Goal: Task Accomplishment & Management: Manage account settings

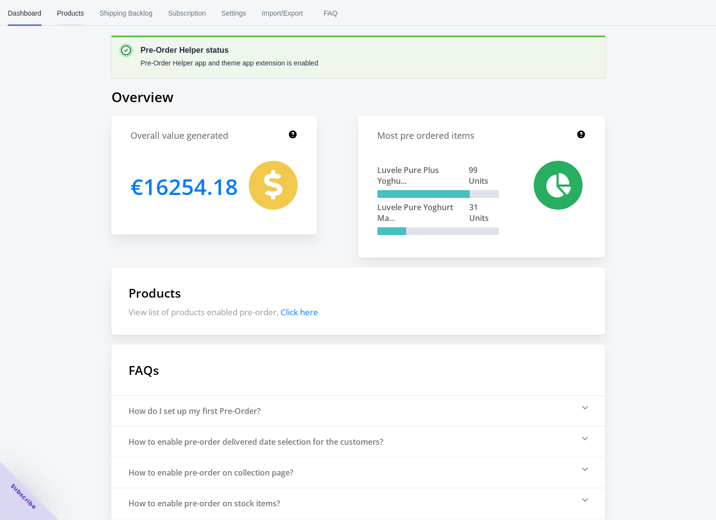
click at [65, 13] on span "Products" at bounding box center [70, 12] width 27 height 25
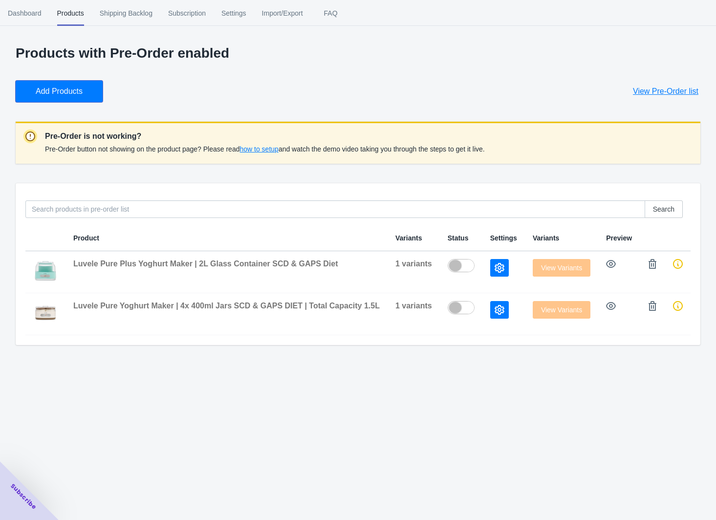
click at [83, 91] on span "Add Products" at bounding box center [59, 92] width 47 height 10
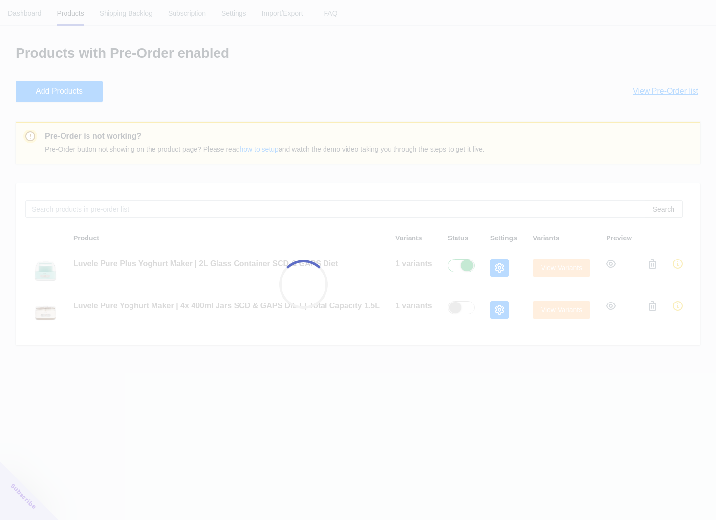
checkbox input "true"
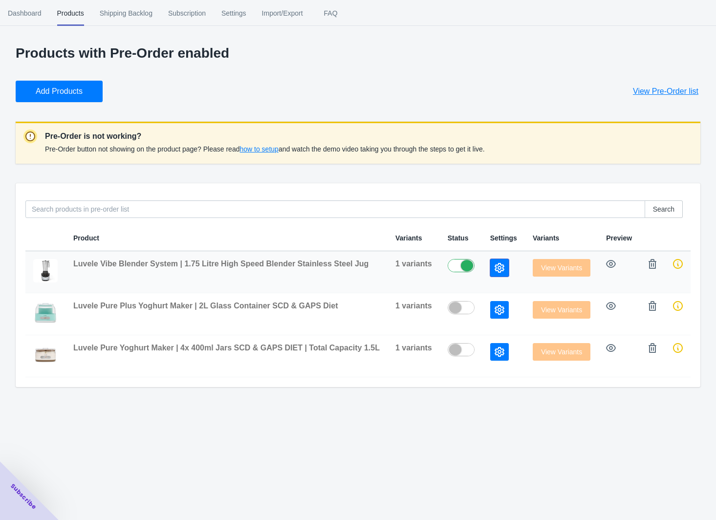
click at [497, 269] on icon "button" at bounding box center [500, 268] width 10 height 10
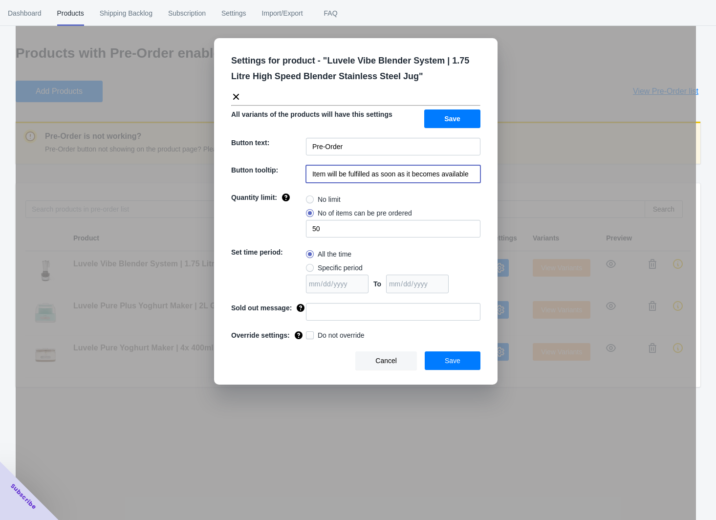
click at [335, 175] on input "Item will be fulfilled as soon as it becomes available" at bounding box center [393, 174] width 174 height 18
paste input "Shipping Mid December"
type input "Shipping Mid December"
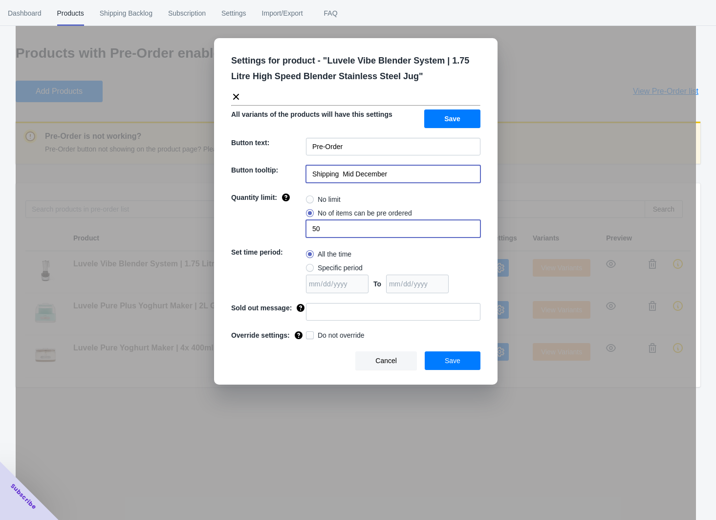
click at [317, 228] on input "50" at bounding box center [393, 229] width 174 height 18
click at [317, 229] on input "50" at bounding box center [393, 229] width 174 height 18
type input "7000"
click at [455, 117] on span "Save" at bounding box center [452, 119] width 16 height 8
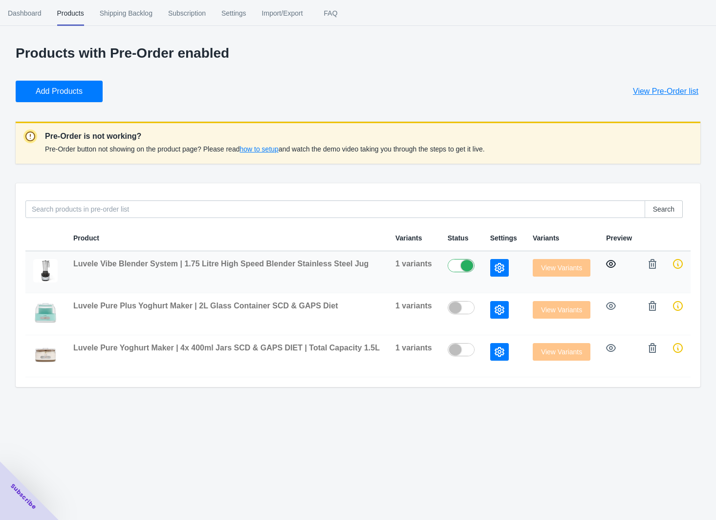
click at [610, 263] on icon "button" at bounding box center [611, 264] width 10 height 10
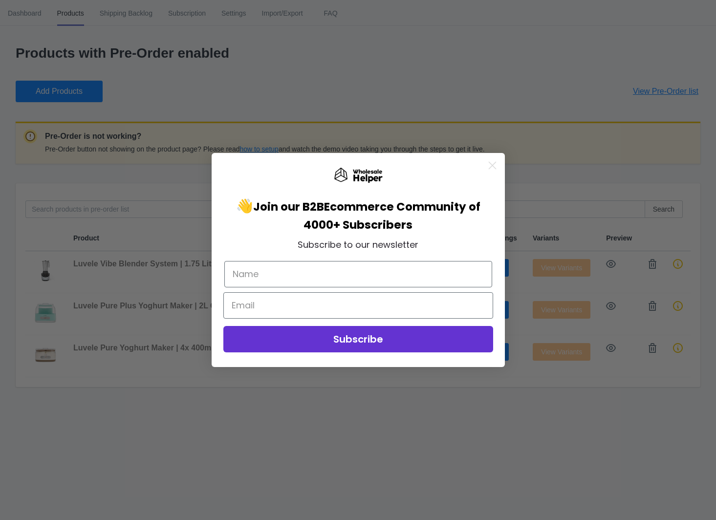
click at [491, 163] on circle "Close dialog" at bounding box center [492, 165] width 16 height 16
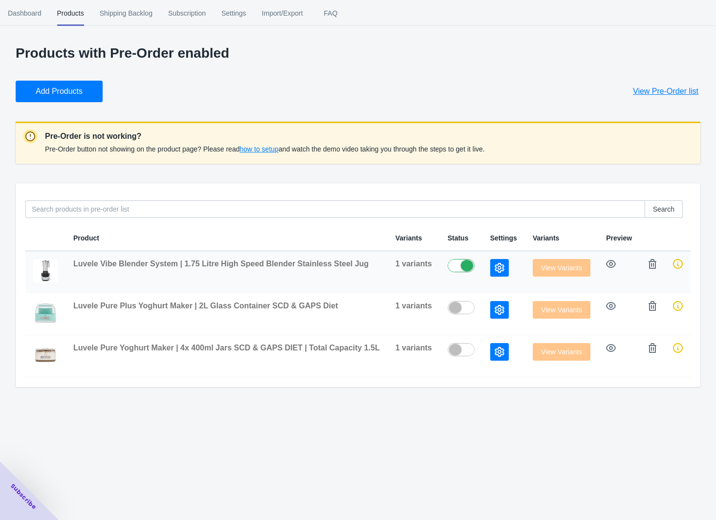
click at [134, 265] on span "Luvele Vibe Blender System | 1.75 Litre High Speed Blender Stainless Steel Jug" at bounding box center [220, 264] width 295 height 8
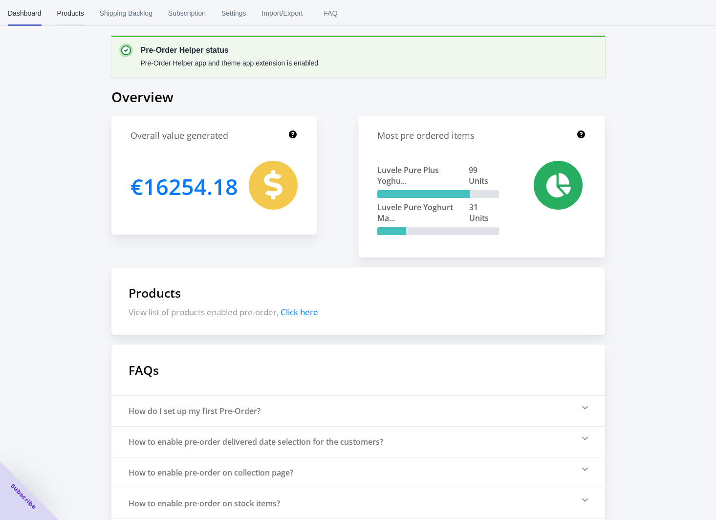
click at [69, 13] on span "Products" at bounding box center [70, 12] width 27 height 25
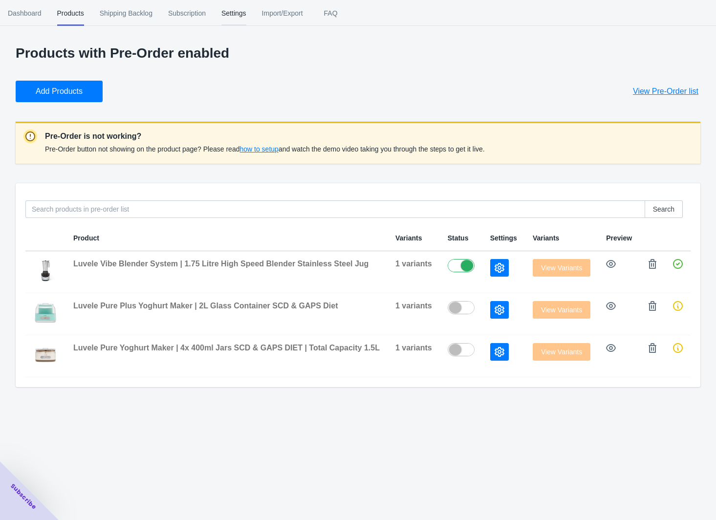
click at [246, 16] on span "Settings" at bounding box center [233, 12] width 25 height 25
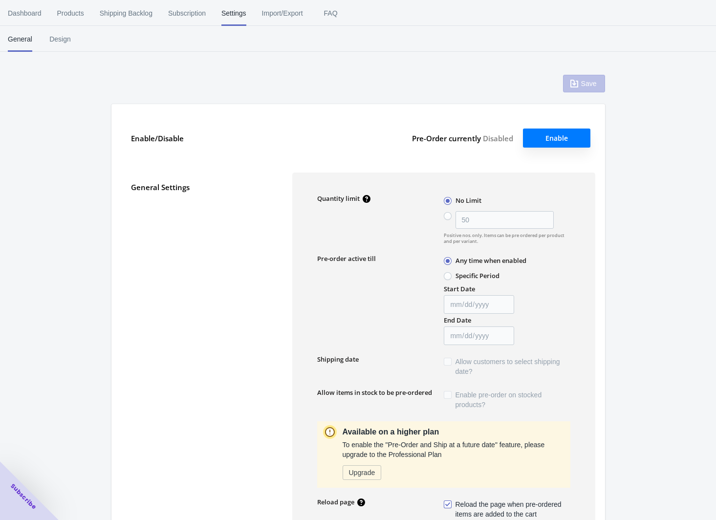
type input "50"
type textarea "Inventory level is <qty>. Some of the items will be pre-ordered."
type textarea "Only <qty> items left in stock."
type textarea "A maximum of <qty> products can be pre ordered."
click at [25, 14] on span "Dashboard" at bounding box center [25, 12] width 34 height 25
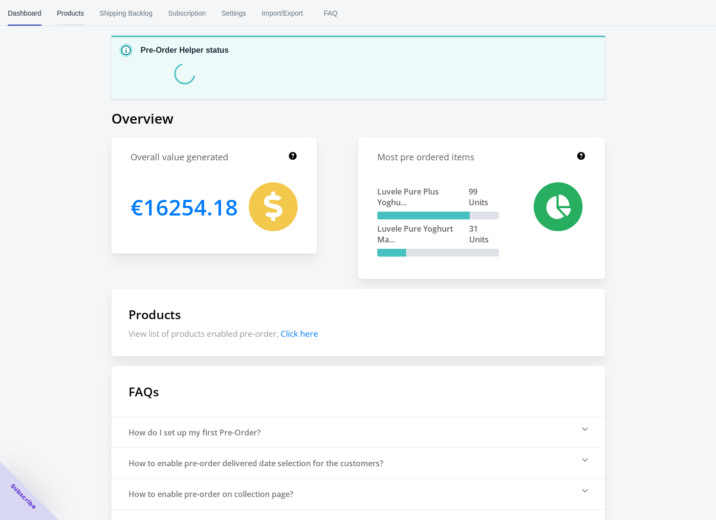
click at [66, 8] on span "Products" at bounding box center [70, 12] width 27 height 25
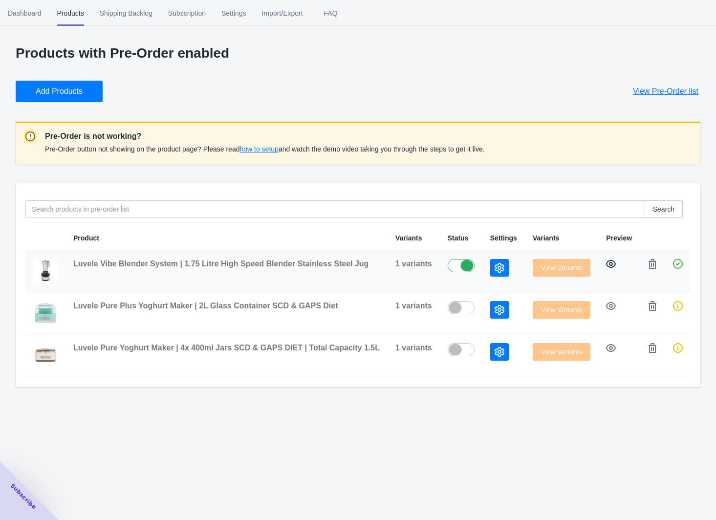
click at [608, 264] on icon "button" at bounding box center [611, 264] width 10 height 10
click at [611, 265] on icon "button" at bounding box center [611, 264] width 10 height 10
